Goal: Information Seeking & Learning: Learn about a topic

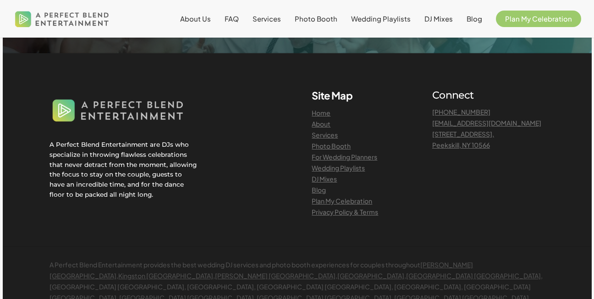
scroll to position [2200, 0]
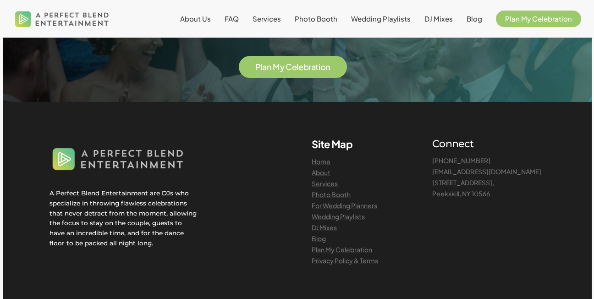
click at [305, 71] on span "b" at bounding box center [305, 67] width 5 height 8
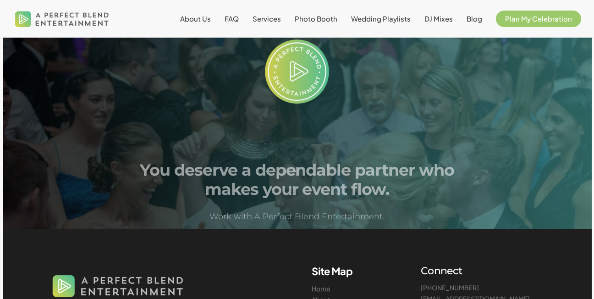
scroll to position [917, 0]
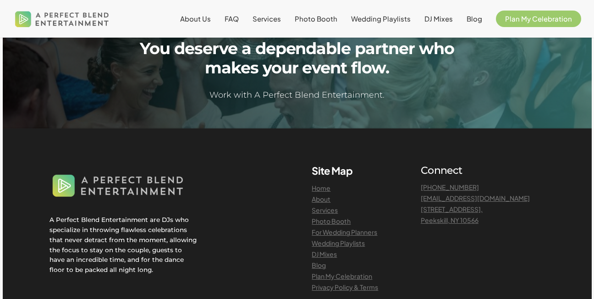
click at [357, 236] on link "For Wedding Planners" at bounding box center [345, 232] width 66 height 8
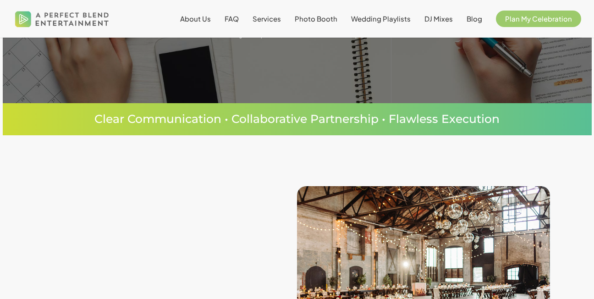
scroll to position [137, 0]
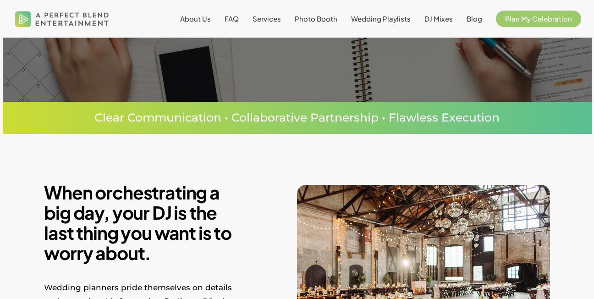
click at [390, 16] on span "Wedding Playlists" at bounding box center [381, 18] width 60 height 9
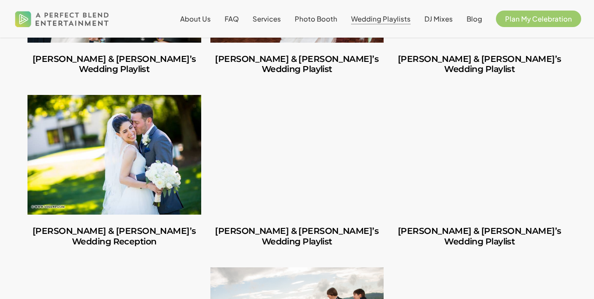
scroll to position [2658, 0]
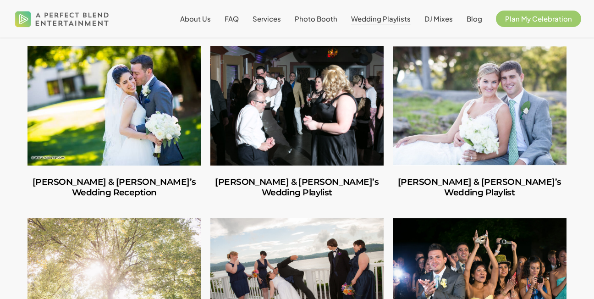
click at [296, 151] on link "Denyse & Ray’s Wedding Playlist" at bounding box center [297, 106] width 174 height 120
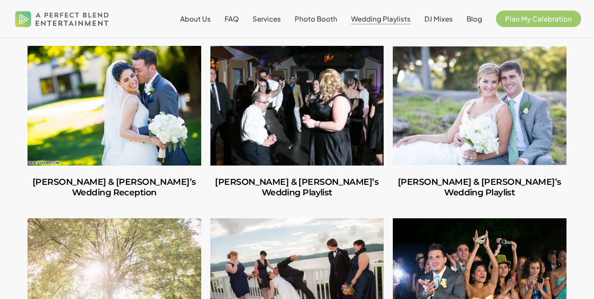
click at [100, 165] on link "Kim & Mike’s Wedding Reception" at bounding box center [114, 106] width 174 height 120
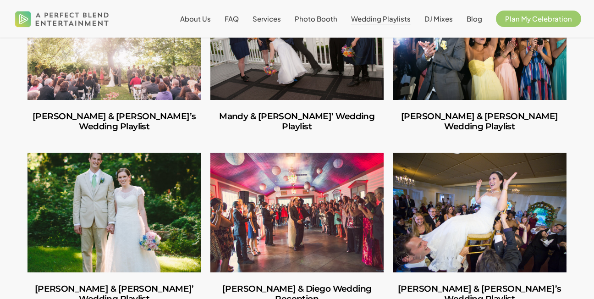
scroll to position [2933, 0]
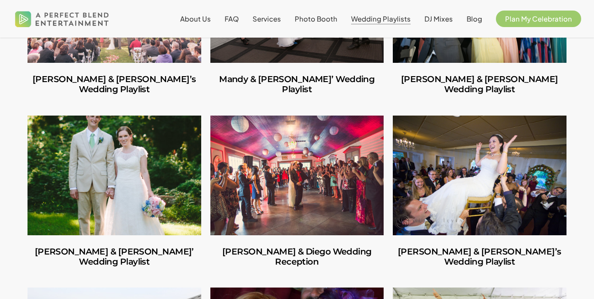
click at [66, 203] on link "Whitney & Chris’ Wedding Playlist" at bounding box center [114, 175] width 174 height 120
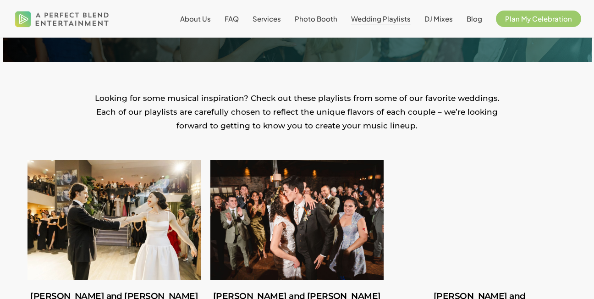
scroll to position [229, 0]
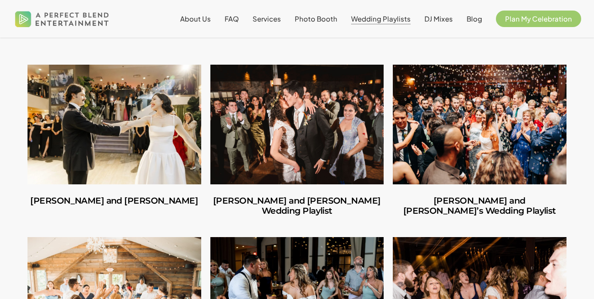
click at [118, 155] on link "Carlos and Olivia" at bounding box center [114, 125] width 174 height 120
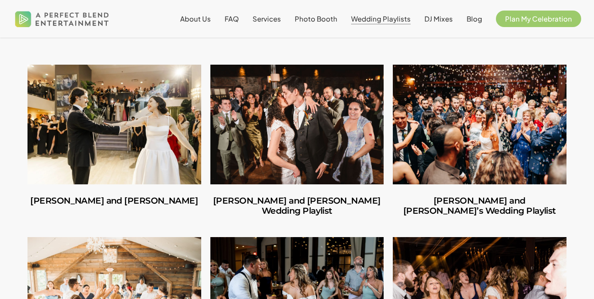
click at [300, 202] on link "Amber and Cooper’s Wedding Playlist" at bounding box center [297, 206] width 174 height 44
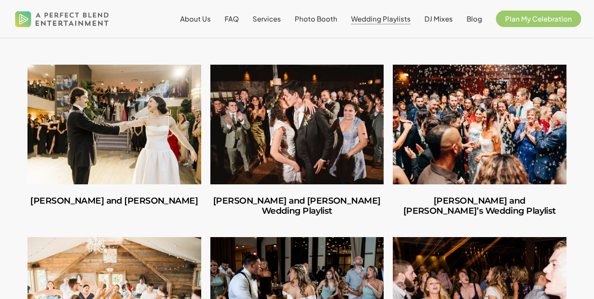
click at [485, 202] on link "Ilana and Andrew’s Wedding Playlist" at bounding box center [480, 206] width 174 height 44
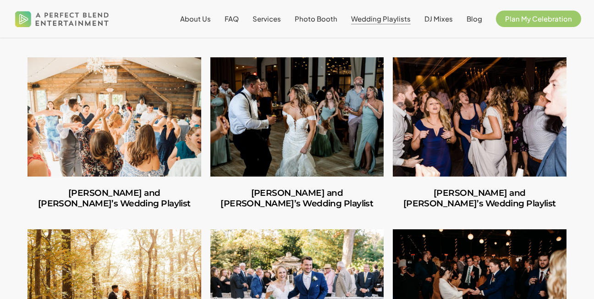
scroll to position [412, 0]
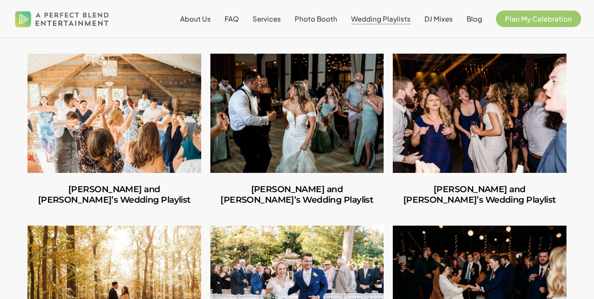
click at [100, 187] on link "Jules and Michelle’s Wedding Playlist" at bounding box center [114, 195] width 174 height 44
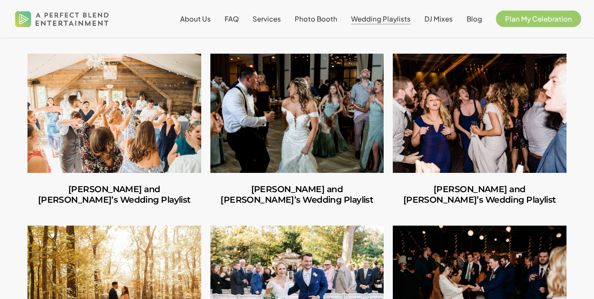
click at [314, 189] on link "Shannon and Joseph’s Wedding Playlist" at bounding box center [297, 195] width 174 height 44
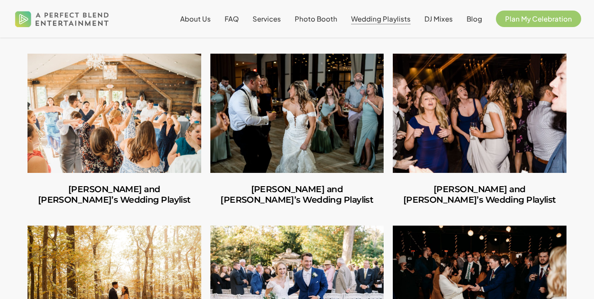
click at [503, 193] on link "Mike and Amanda’s Wedding Playlist" at bounding box center [480, 195] width 174 height 44
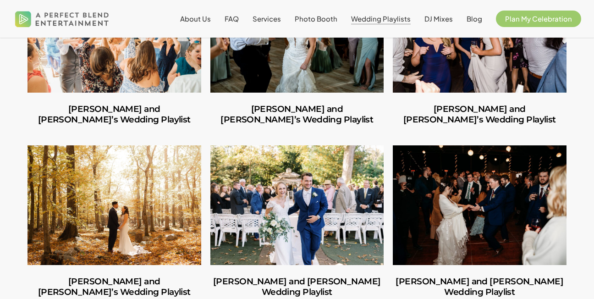
scroll to position [550, 0]
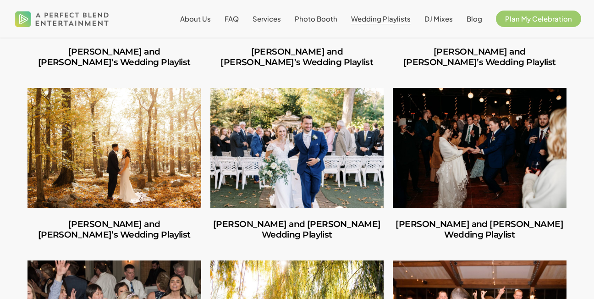
click at [132, 197] on link "Ruben and Lesley’s Wedding Playlist" at bounding box center [114, 148] width 174 height 120
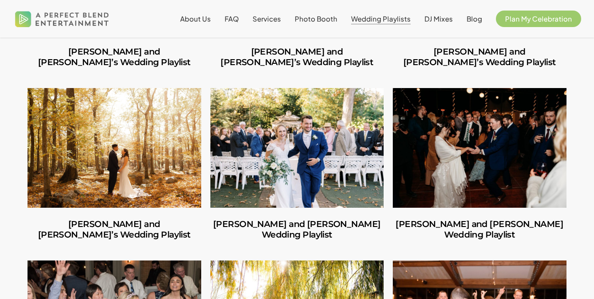
click at [491, 186] on link "Norah and Schuyler’s Wedding Playlist" at bounding box center [480, 148] width 174 height 120
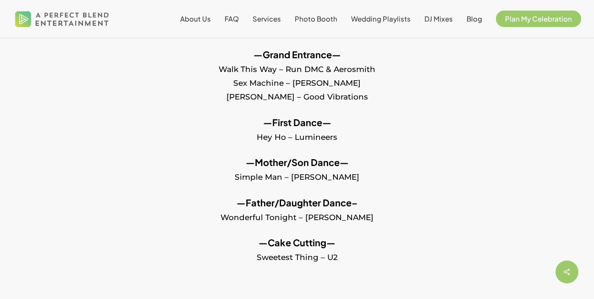
scroll to position [321, 0]
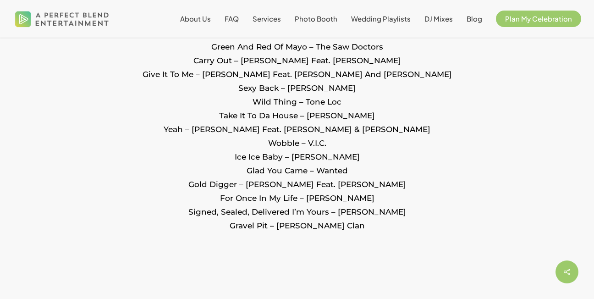
scroll to position [2108, 0]
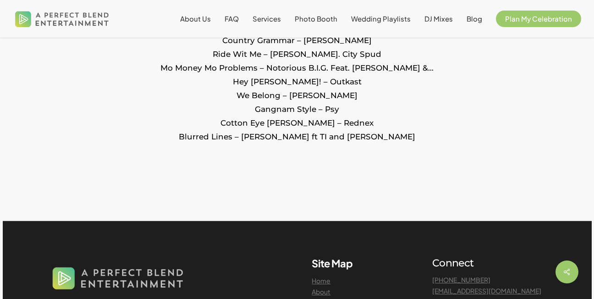
scroll to position [1787, 0]
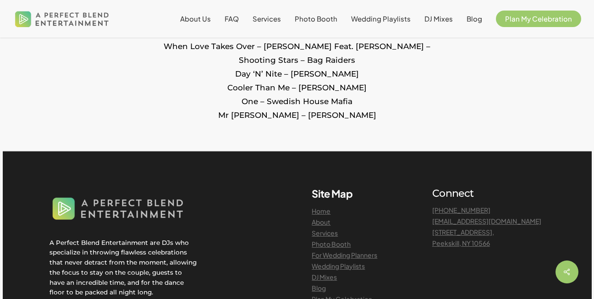
scroll to position [2108, 0]
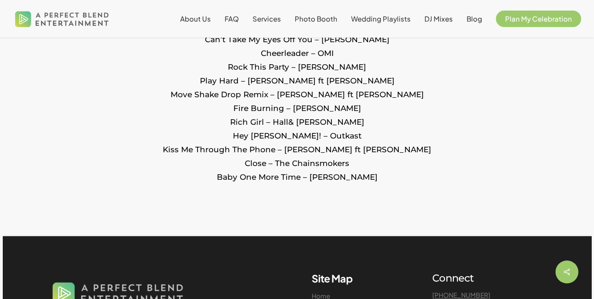
scroll to position [1970, 0]
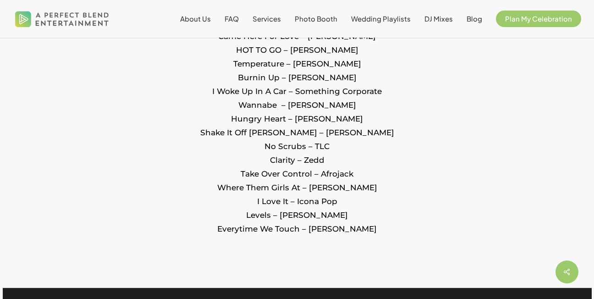
scroll to position [1191, 0]
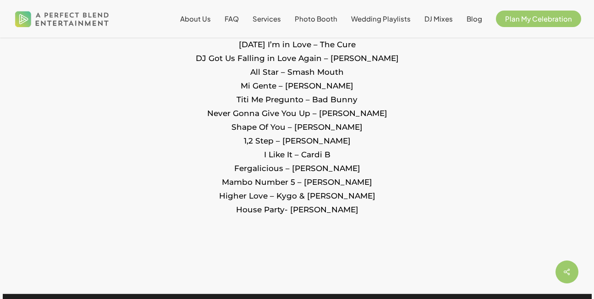
scroll to position [1283, 0]
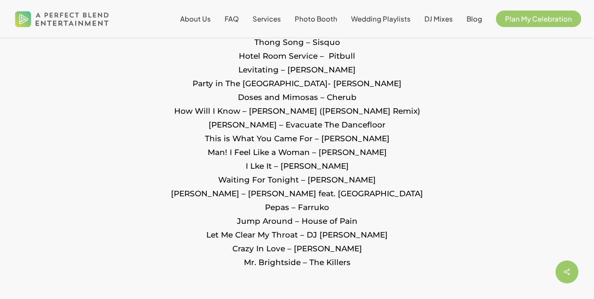
scroll to position [1237, 0]
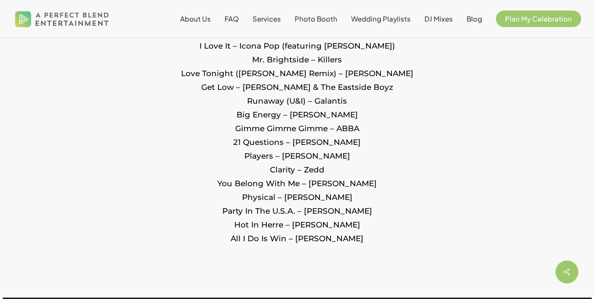
scroll to position [2200, 0]
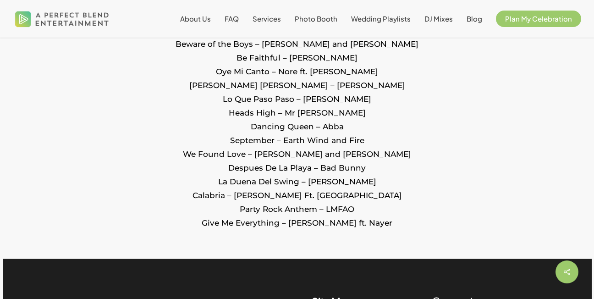
scroll to position [1191, 0]
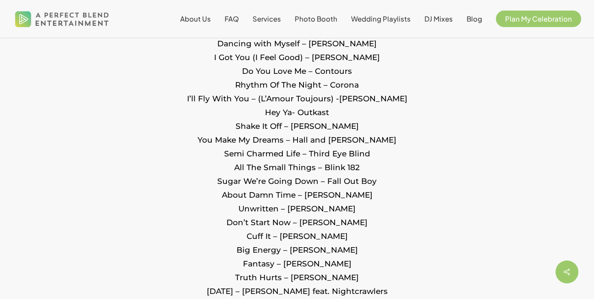
scroll to position [687, 0]
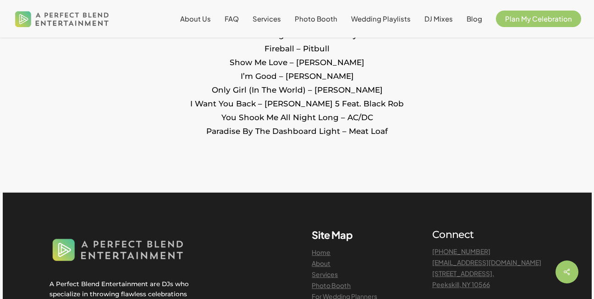
scroll to position [1604, 0]
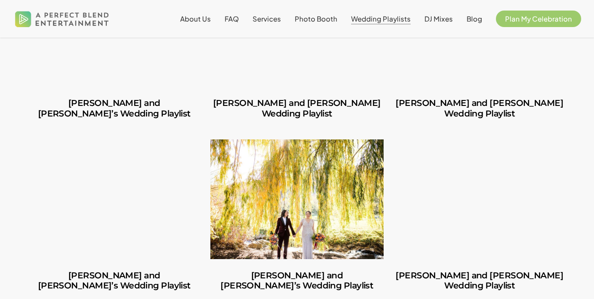
scroll to position [687, 0]
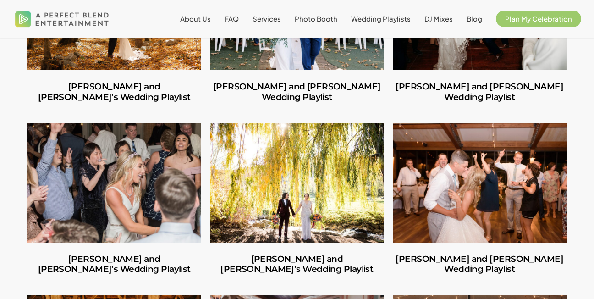
click at [118, 231] on link "Amara and Jon’s Wedding Playlist" at bounding box center [114, 183] width 174 height 120
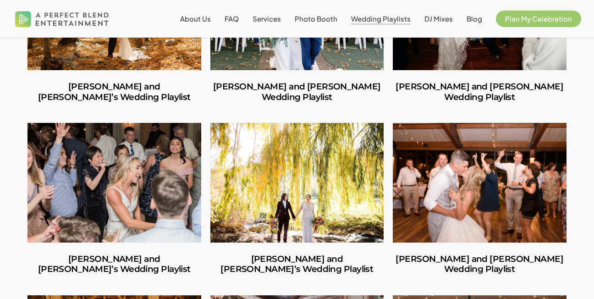
drag, startPoint x: 264, startPoint y: 269, endPoint x: 260, endPoint y: 264, distance: 6.5
click at [264, 268] on link "Adriana and Jenna’s Wedding Playlist" at bounding box center [297, 264] width 174 height 44
click at [314, 270] on link "Adriana and Jenna’s Wedding Playlist" at bounding box center [297, 264] width 174 height 44
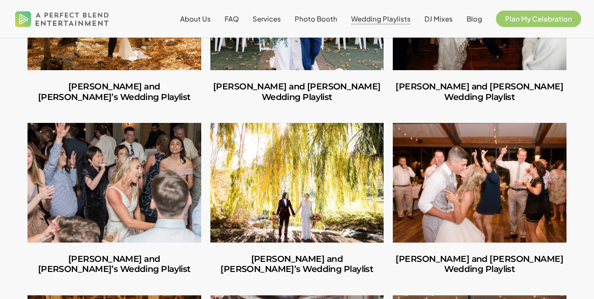
click at [490, 225] on link "Alyssa and Ryan’s Wedding Playlist" at bounding box center [480, 183] width 174 height 120
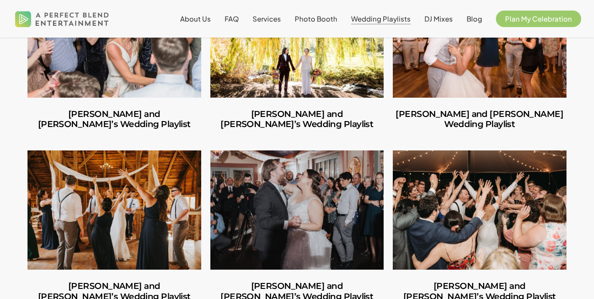
scroll to position [917, 0]
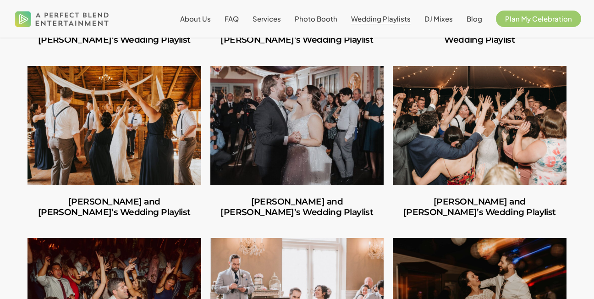
click at [125, 216] on link "Stephen and Samantha’s Wedding Playlist" at bounding box center [114, 207] width 174 height 44
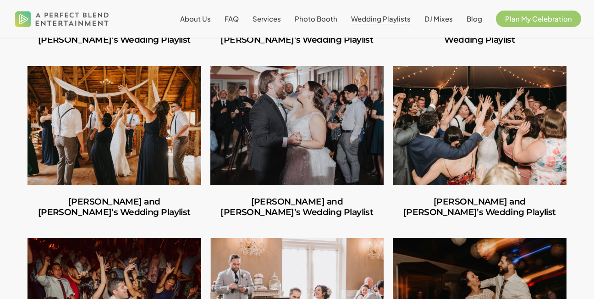
click at [291, 215] on link "Nicole and Tim’s Wedding Playlist" at bounding box center [297, 207] width 174 height 44
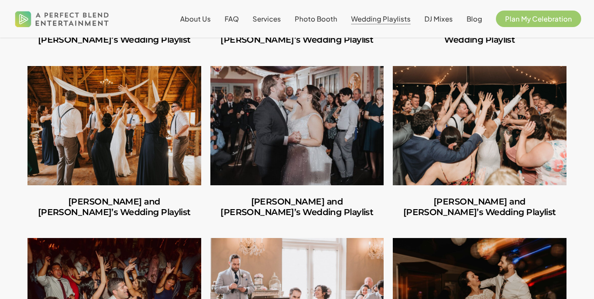
click at [480, 163] on link "Ian and Amy’s Wedding Playlist" at bounding box center [480, 126] width 174 height 120
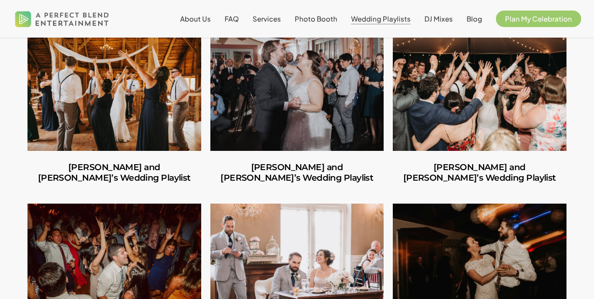
scroll to position [1054, 0]
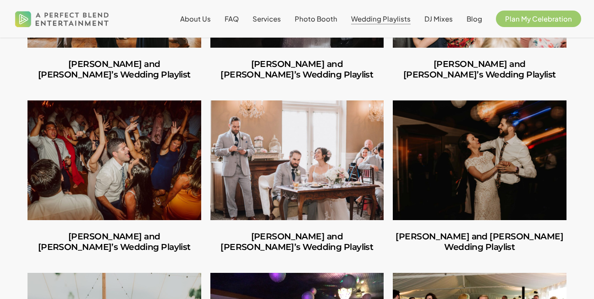
click at [91, 245] on link "Caitlin and Julio’s Wedding Playlist" at bounding box center [114, 242] width 174 height 44
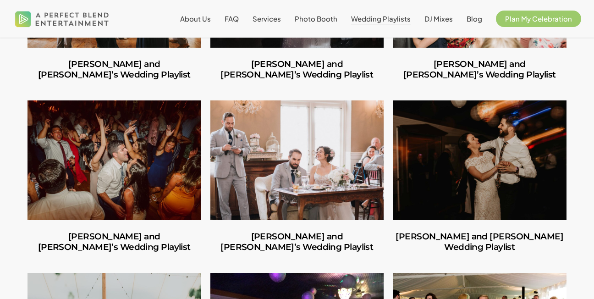
click at [321, 250] on link "Anthony and Emily’s Wedding Playlist" at bounding box center [297, 242] width 174 height 44
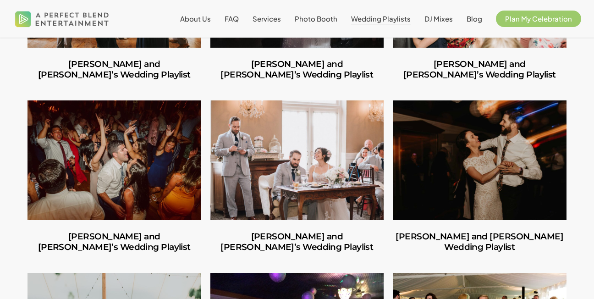
click at [513, 257] on link "Catherine and Tyler’s Wedding Playlist" at bounding box center [480, 242] width 174 height 44
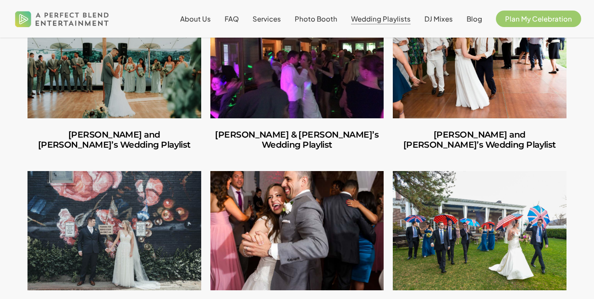
scroll to position [1329, 0]
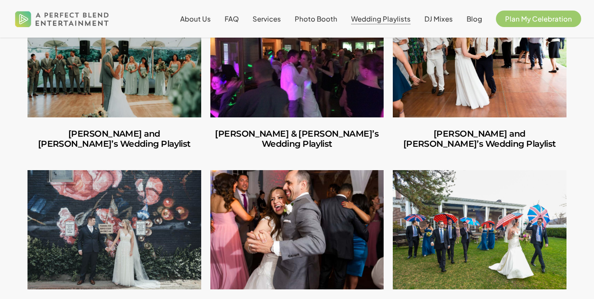
click at [143, 149] on link "Patrick and Jessica’s Wedding Playlist" at bounding box center [114, 139] width 174 height 44
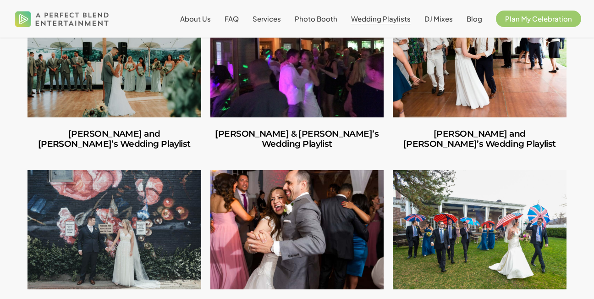
click at [313, 156] on link "Shannon & Brian’s Wedding Playlist" at bounding box center [297, 139] width 174 height 44
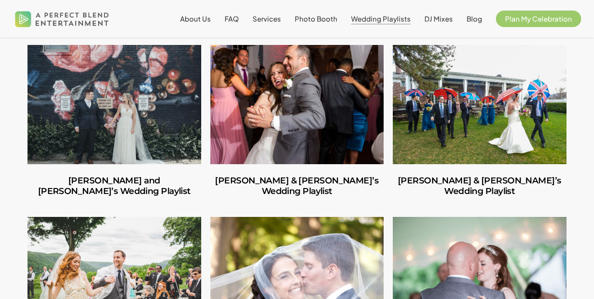
scroll to position [1466, 0]
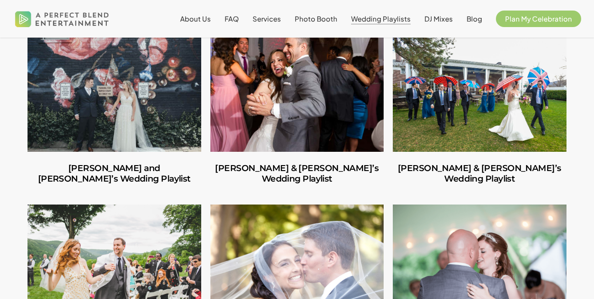
click at [125, 195] on link "Barbara and John’s Wedding Playlist" at bounding box center [114, 174] width 174 height 44
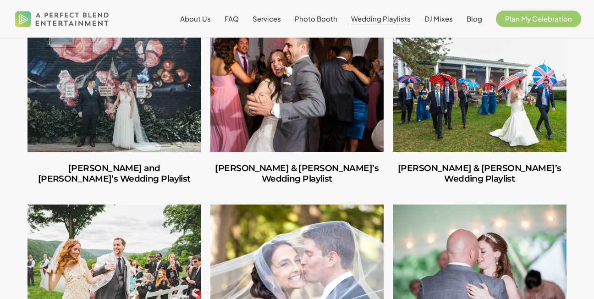
click at [506, 195] on link "Katie & Alex’s Wedding Playlist" at bounding box center [480, 174] width 174 height 44
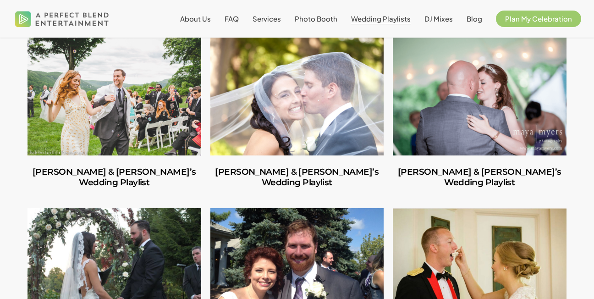
scroll to position [1650, 0]
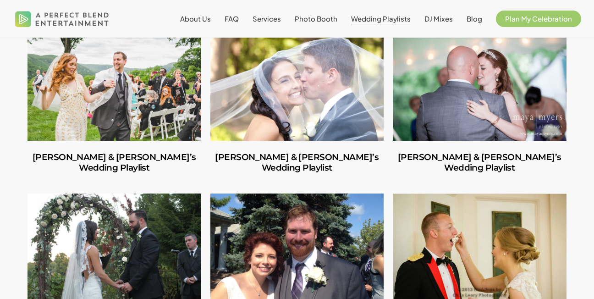
click at [154, 183] on link "Eliora & David’s Wedding Playlist" at bounding box center [114, 163] width 174 height 44
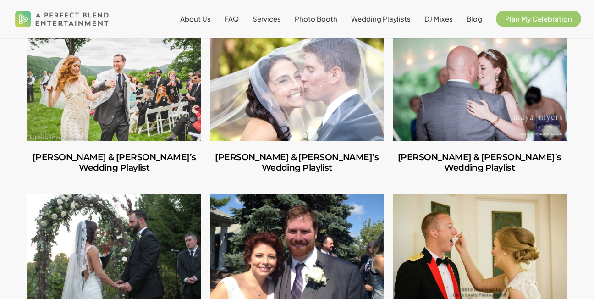
click at [309, 184] on link "Jessica & Tim’s Wedding Playlist" at bounding box center [297, 163] width 174 height 44
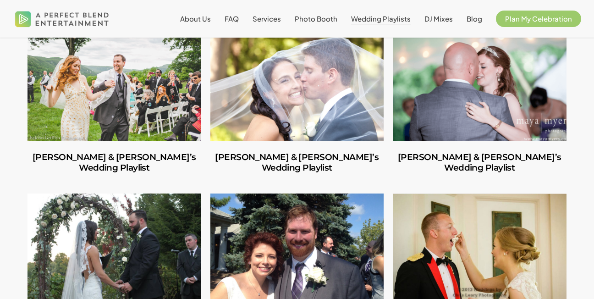
click at [475, 184] on link "Sarah & Bill’s Wedding Playlist" at bounding box center [480, 163] width 174 height 44
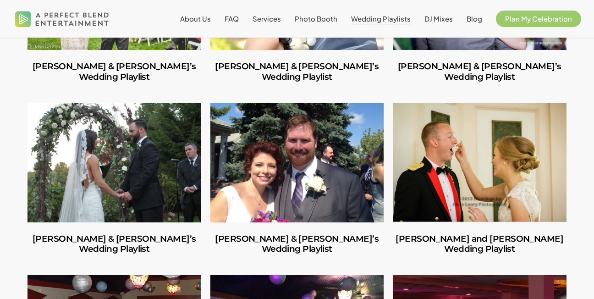
scroll to position [1741, 0]
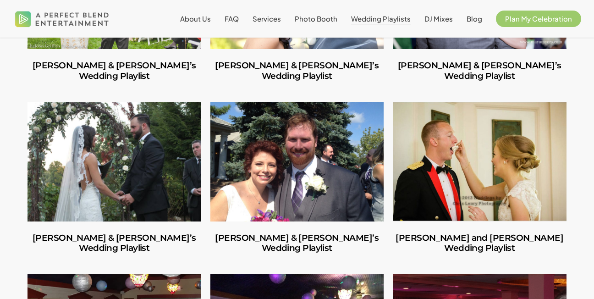
click at [150, 252] on link "Lisa & Dan’s Wedding Playlist" at bounding box center [114, 243] width 174 height 44
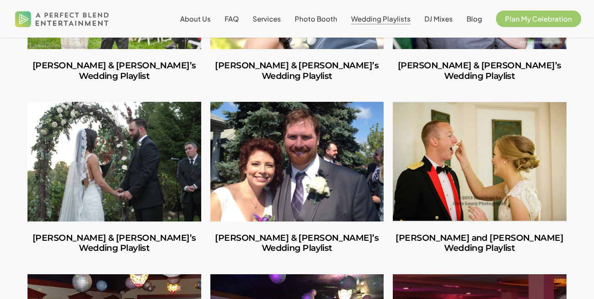
click at [284, 261] on link "Danielle & Kevin’s Wedding Playlist" at bounding box center [297, 243] width 174 height 44
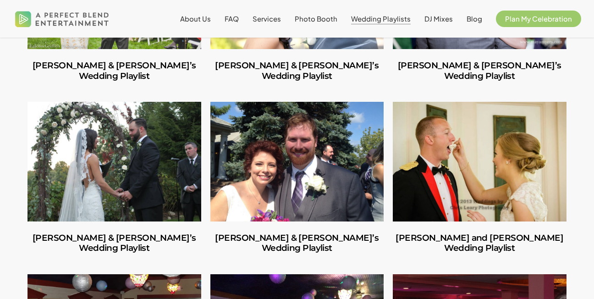
click at [502, 257] on link "Rebekah and Kendrick’s Wedding Playlist" at bounding box center [480, 243] width 174 height 44
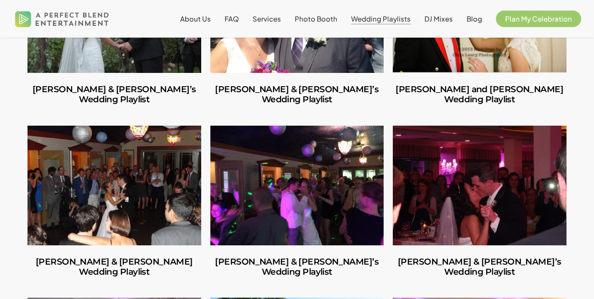
scroll to position [1970, 0]
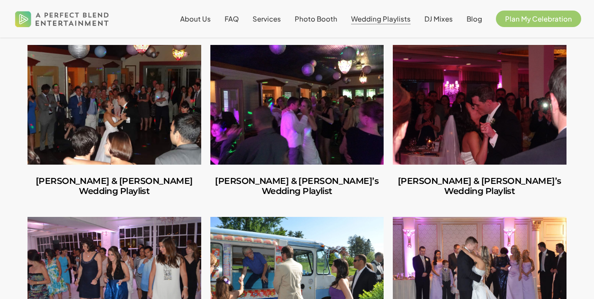
click at [123, 202] on link "Kiti & Tyler’s Wedding Playlist" at bounding box center [114, 187] width 174 height 44
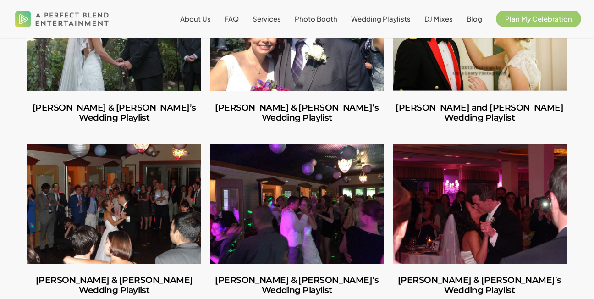
scroll to position [1925, 0]
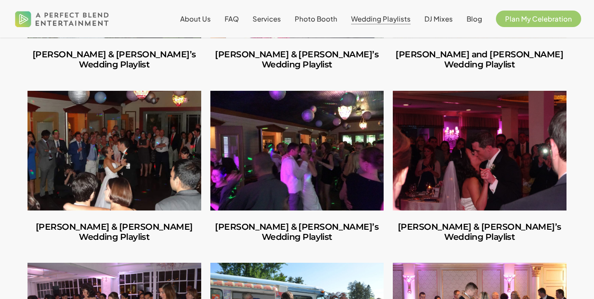
click at [96, 254] on link "Kiti & Tyler’s Wedding Playlist" at bounding box center [114, 232] width 174 height 44
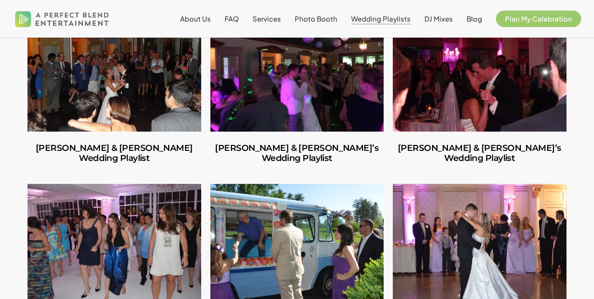
scroll to position [2016, 0]
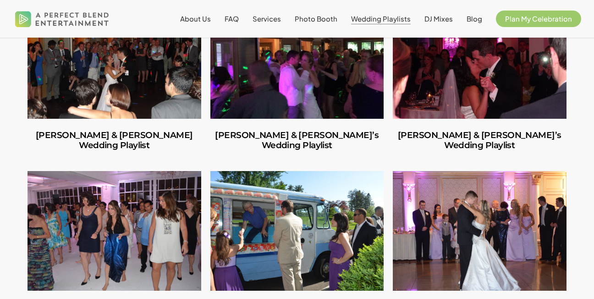
click at [315, 157] on link "Shannon & Brian’s Wedding Playlist" at bounding box center [297, 141] width 174 height 44
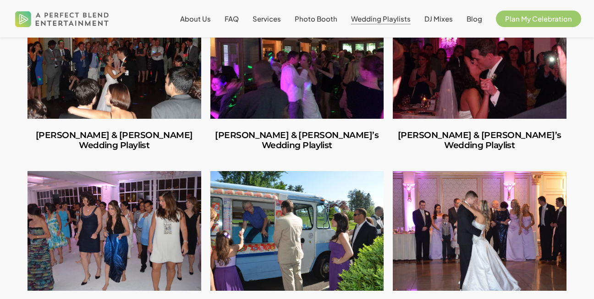
click at [478, 159] on link "Christina & Jason’s Wedding Playlist" at bounding box center [480, 141] width 174 height 44
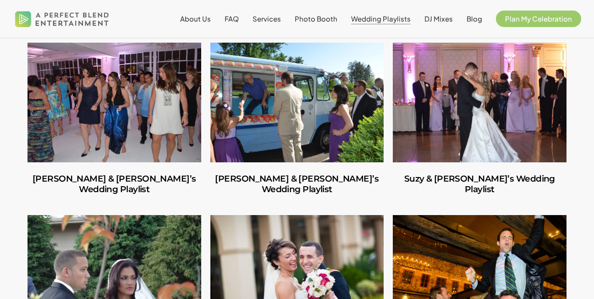
scroll to position [2154, 0]
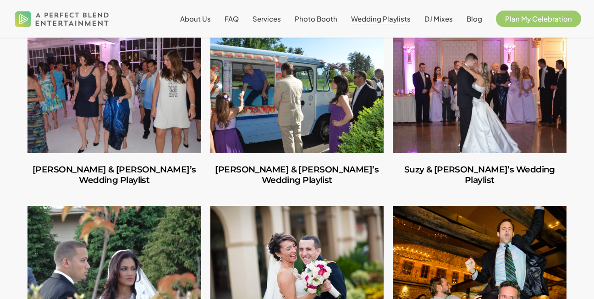
click at [167, 187] on link "Stacey & William’s Wedding Playlist" at bounding box center [114, 175] width 174 height 44
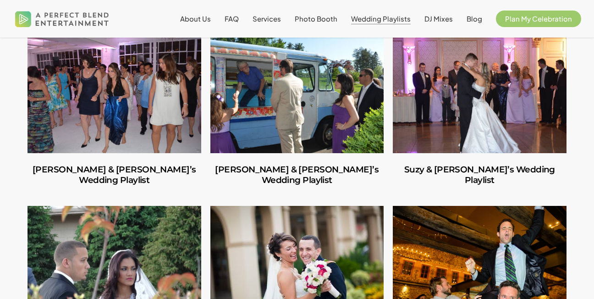
click at [324, 197] on link "Randi & Larry’s Wedding Playlist" at bounding box center [297, 175] width 174 height 44
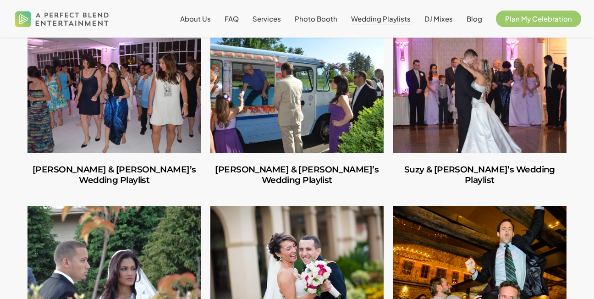
click at [467, 196] on link "Suzy & Robert’s Wedding Playlist" at bounding box center [480, 175] width 174 height 44
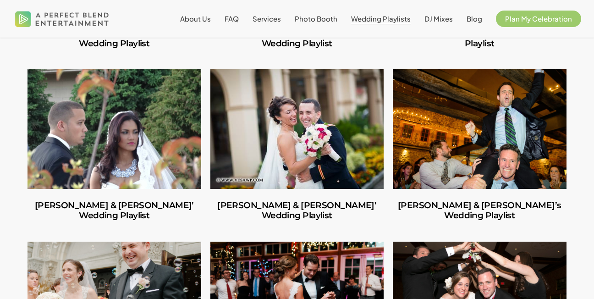
scroll to position [2291, 0]
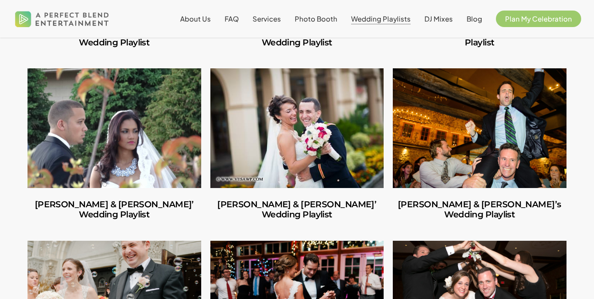
click at [159, 231] on link "Karolyn & Carlos’ Wedding Playlist" at bounding box center [114, 210] width 174 height 44
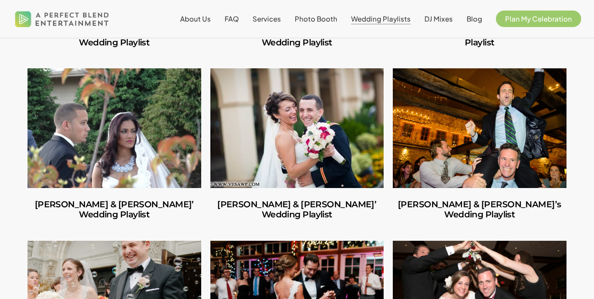
click at [335, 231] on link "Kristina & Ross’ Wedding Playlist" at bounding box center [297, 210] width 174 height 44
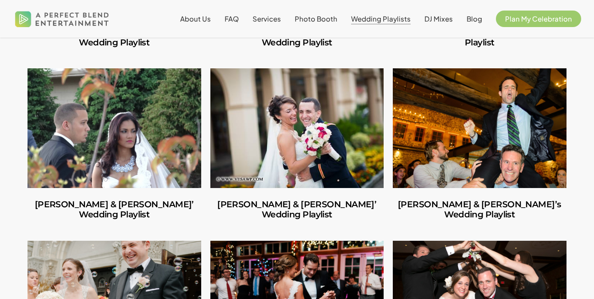
click at [485, 231] on link "Kerry & Kevin’s Wedding Playlist" at bounding box center [480, 210] width 174 height 44
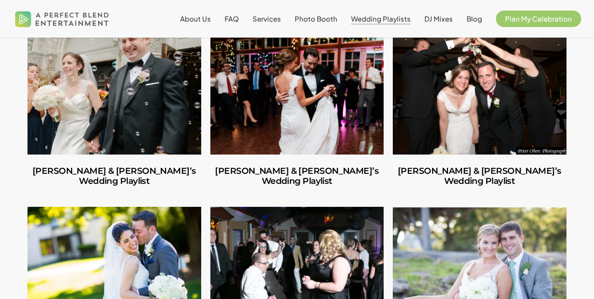
scroll to position [2520, 0]
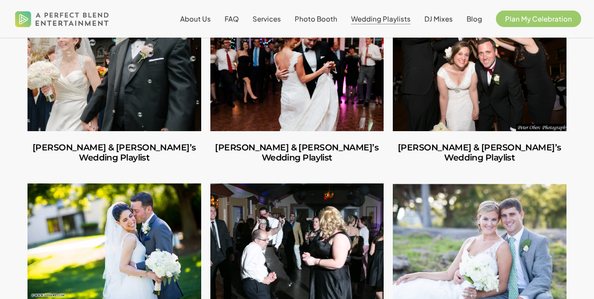
click at [133, 170] on link "Kelly & Ed’s Wedding Playlist" at bounding box center [114, 153] width 174 height 44
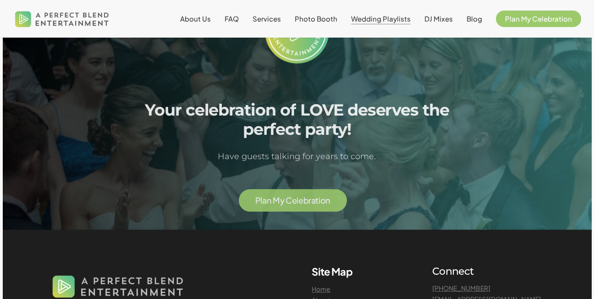
scroll to position [4445, 0]
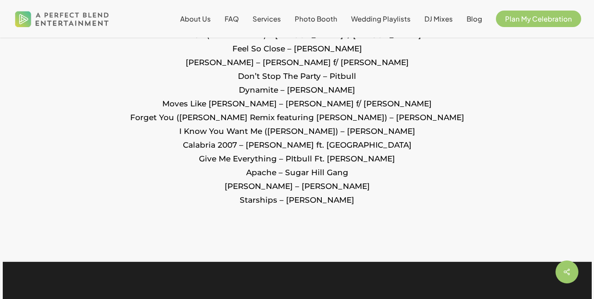
scroll to position [1375, 0]
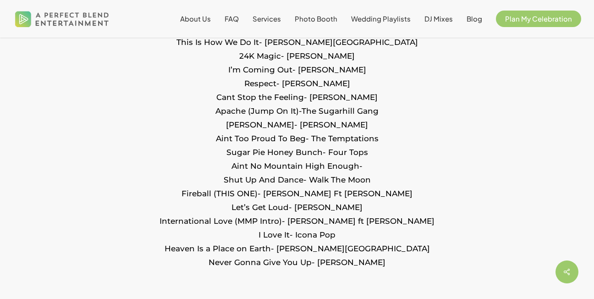
scroll to position [1283, 0]
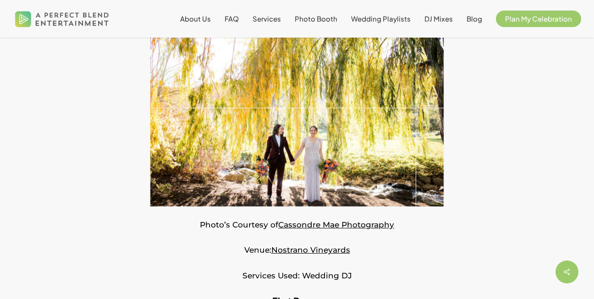
scroll to position [137, 0]
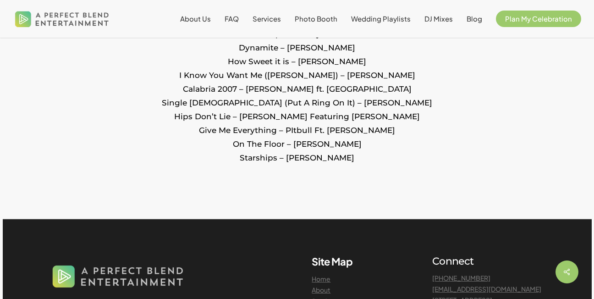
scroll to position [1283, 0]
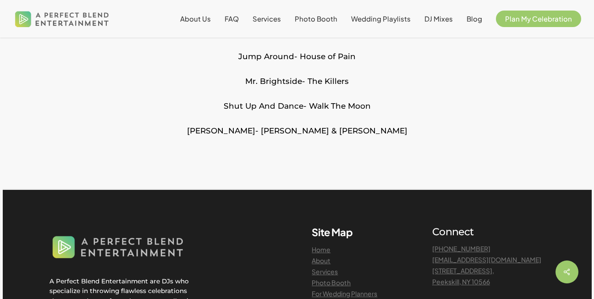
scroll to position [2887, 0]
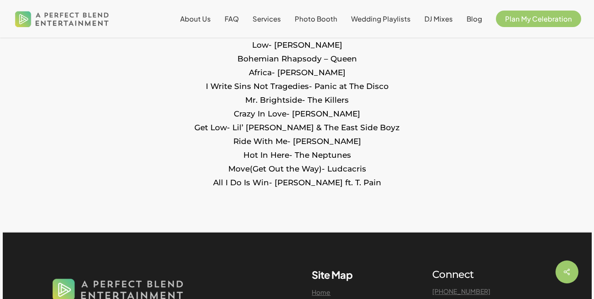
scroll to position [1283, 0]
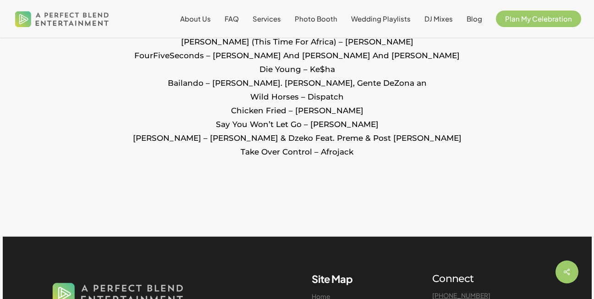
scroll to position [1787, 0]
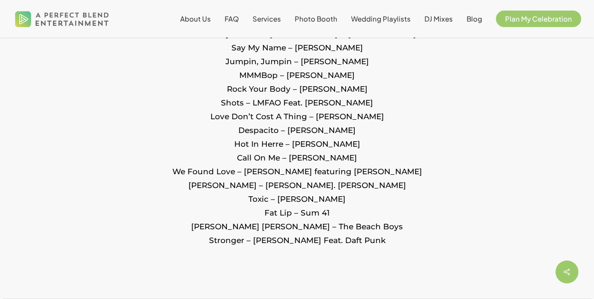
scroll to position [1787, 0]
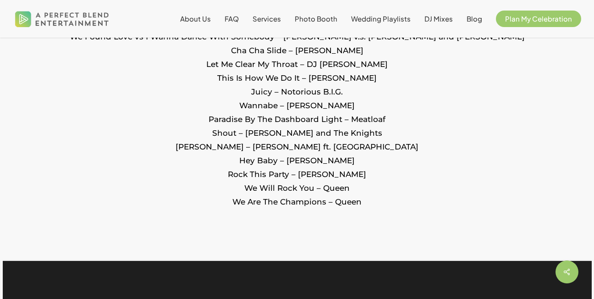
scroll to position [1466, 0]
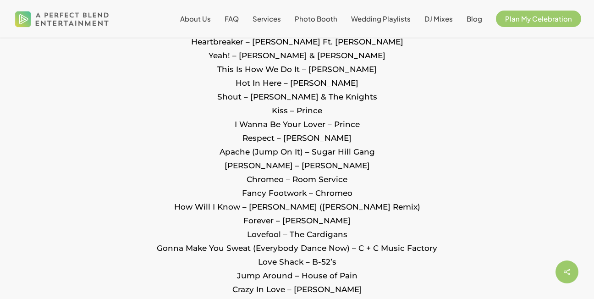
scroll to position [1650, 0]
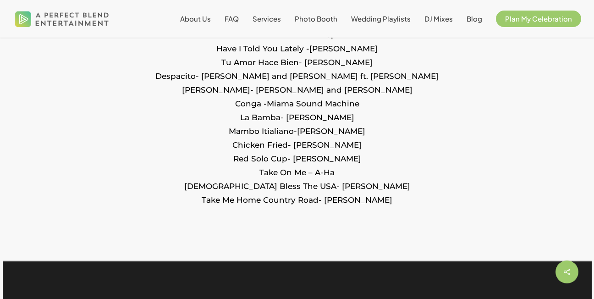
scroll to position [1466, 0]
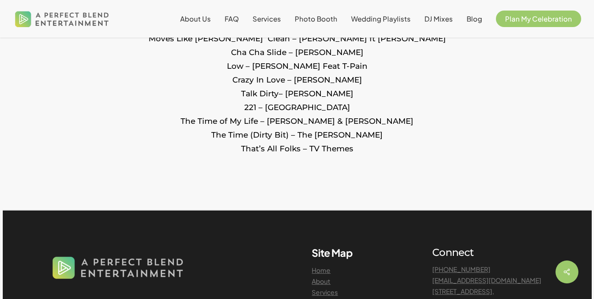
scroll to position [1512, 0]
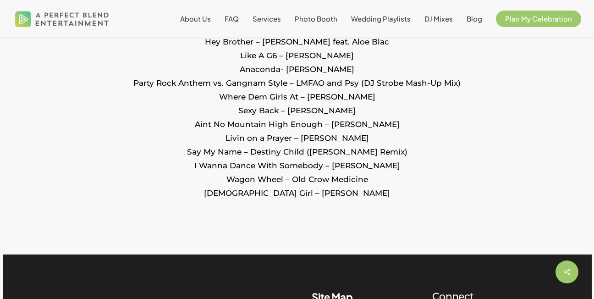
scroll to position [1741, 0]
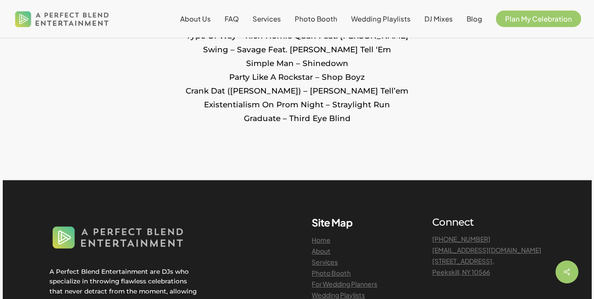
scroll to position [1833, 0]
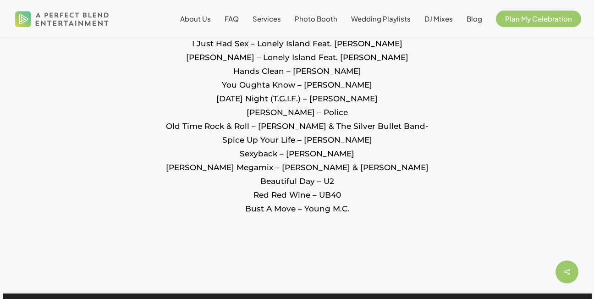
scroll to position [2154, 0]
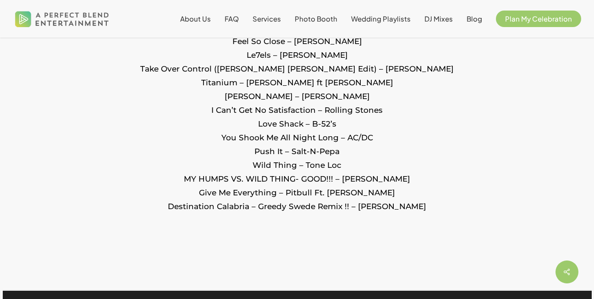
scroll to position [2108, 0]
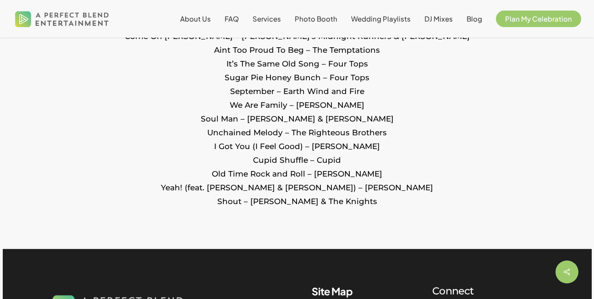
scroll to position [1466, 0]
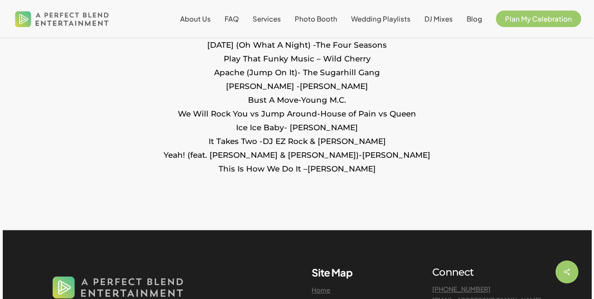
scroll to position [1283, 0]
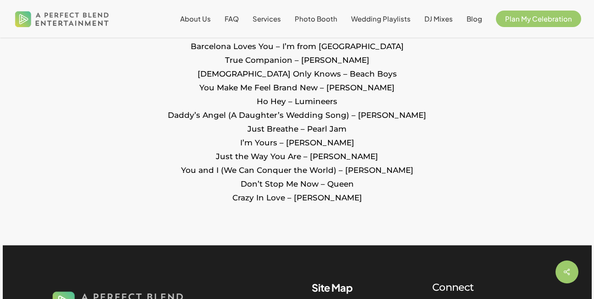
scroll to position [1283, 0]
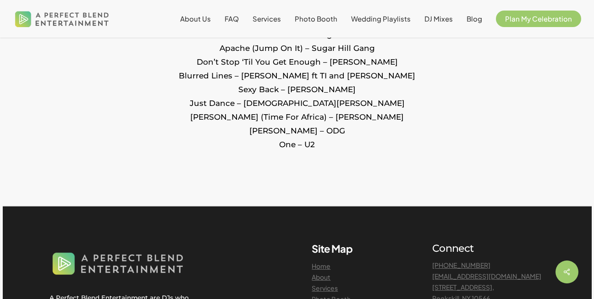
scroll to position [1054, 0]
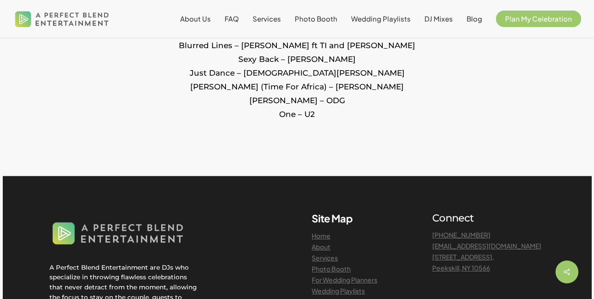
scroll to position [1100, 0]
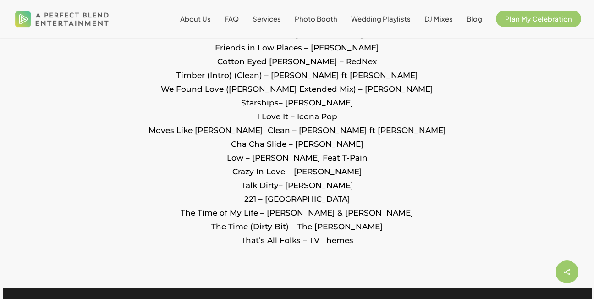
scroll to position [1329, 0]
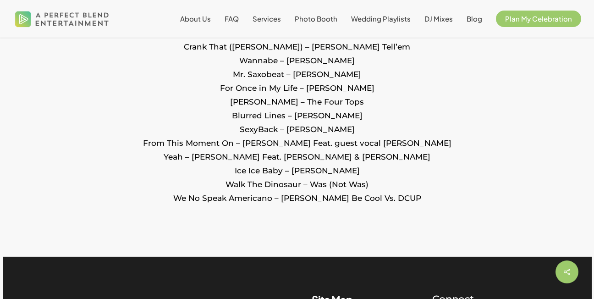
scroll to position [1741, 0]
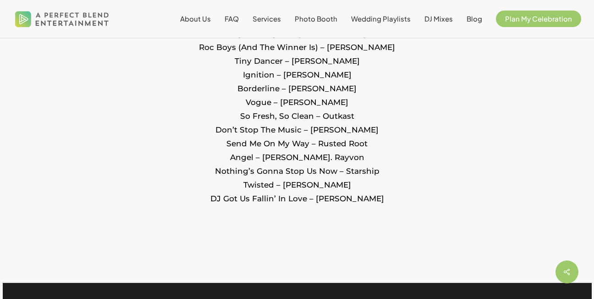
scroll to position [2154, 0]
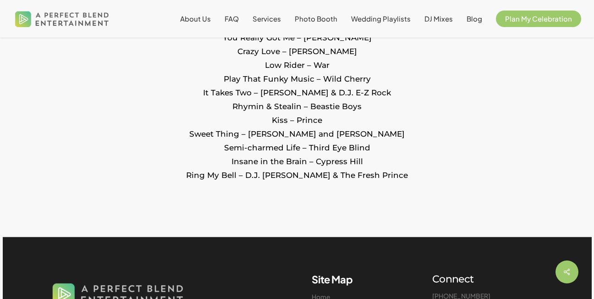
scroll to position [1787, 0]
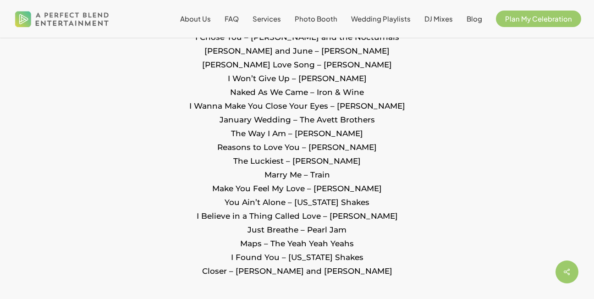
scroll to position [458, 0]
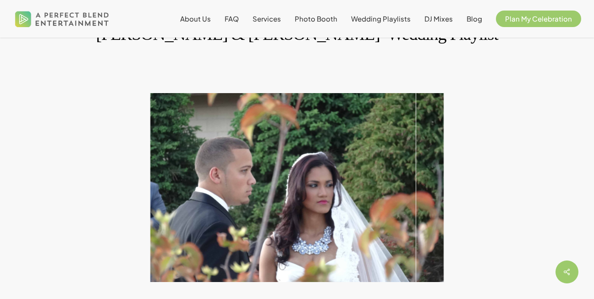
scroll to position [46, 0]
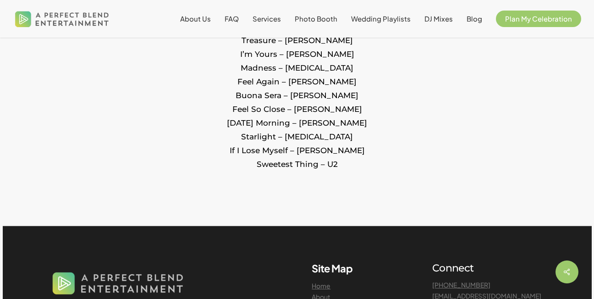
scroll to position [1146, 0]
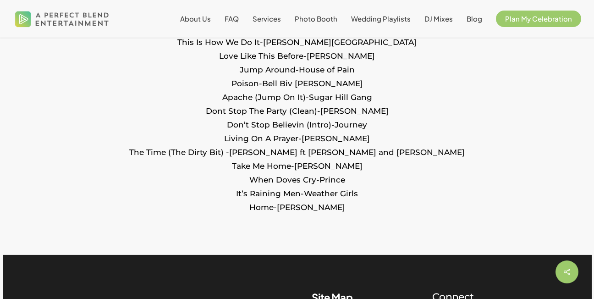
scroll to position [1466, 0]
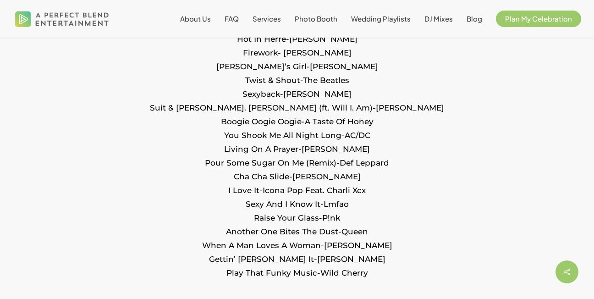
scroll to position [1191, 0]
